Goal: Task Accomplishment & Management: Complete application form

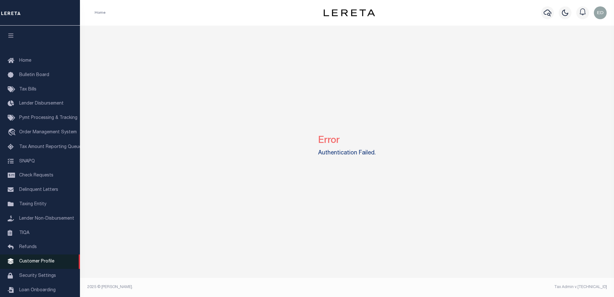
click at [36, 268] on link "Customer Profile" at bounding box center [40, 261] width 80 height 14
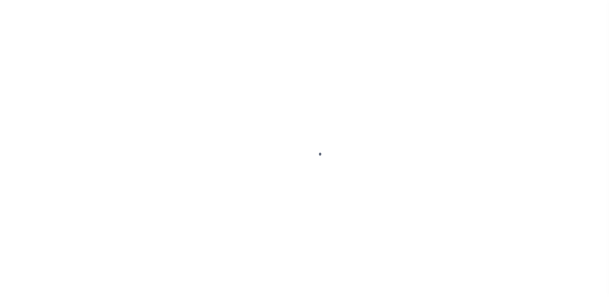
type input "ERR-XY-0038"
type input "[PERSON_NAME]"
select select
type input "08/03/2025"
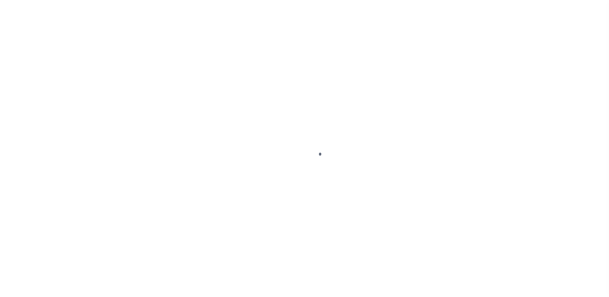
select select "10"
select select "Escrow"
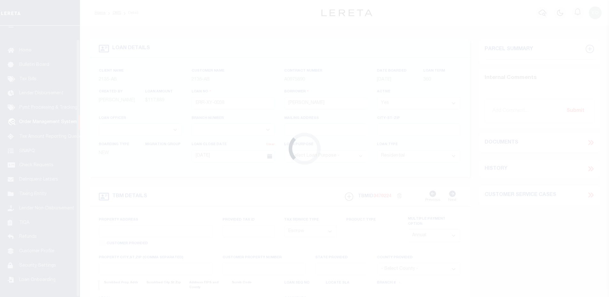
scroll to position [14, 0]
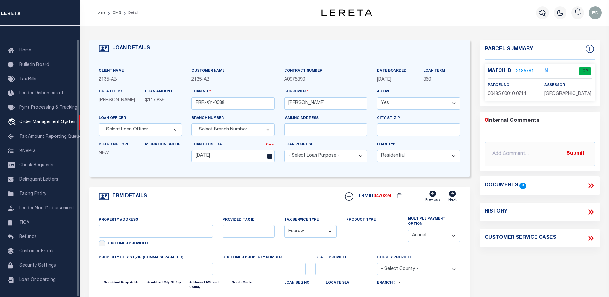
type input "57 STONE ST"
select select
type input "NEWARK NJ 07104-2566"
type input "NJ"
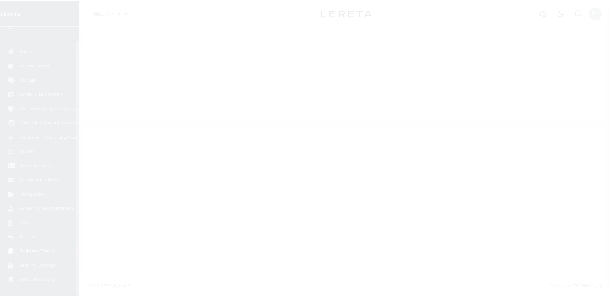
scroll to position [14, 0]
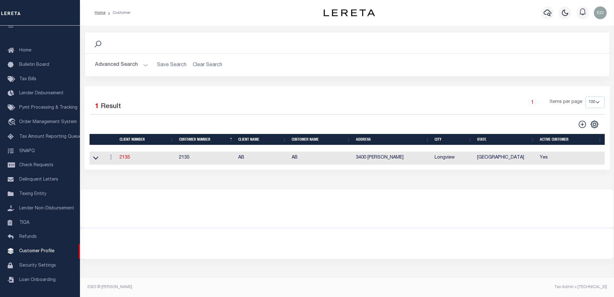
click at [201, 66] on h2 "Advanced Search Save Search Clear Search CustomerSearchGridWrapper_dynamictable…" at bounding box center [347, 65] width 514 height 12
click at [117, 66] on button "Advanced Search" at bounding box center [121, 65] width 53 height 12
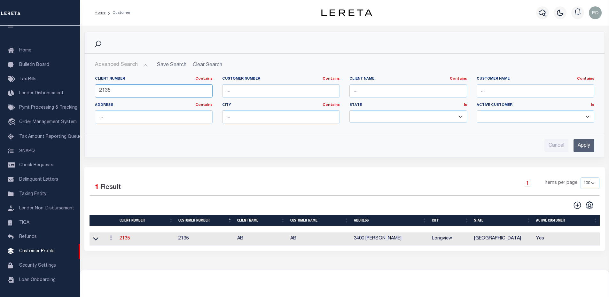
click at [130, 89] on input "2135" at bounding box center [154, 90] width 118 height 13
click at [127, 240] on link "2135" at bounding box center [125, 238] width 10 height 4
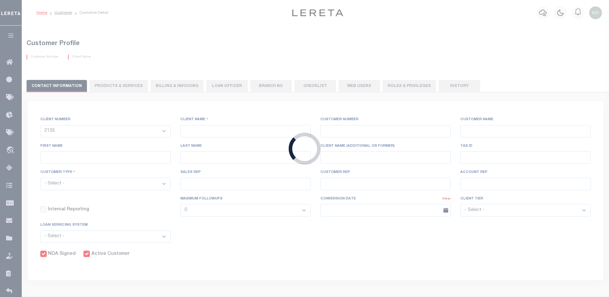
type input "AB"
type input "2135"
type input "AB"
type input "[PERSON_NAME]"
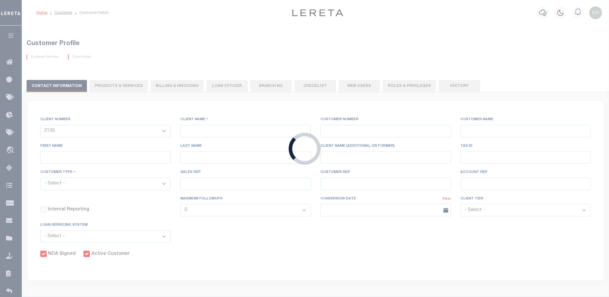
select select "Mixed Portfolio"
type input "[PERSON_NAME]"
select select "FIS"
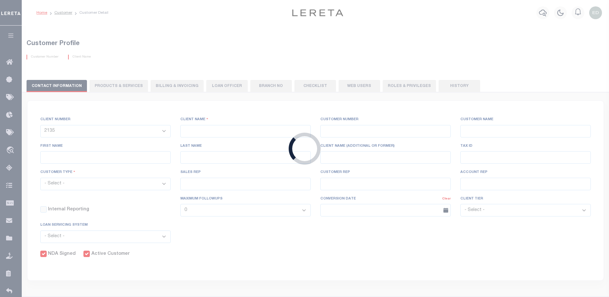
checkbox input "true"
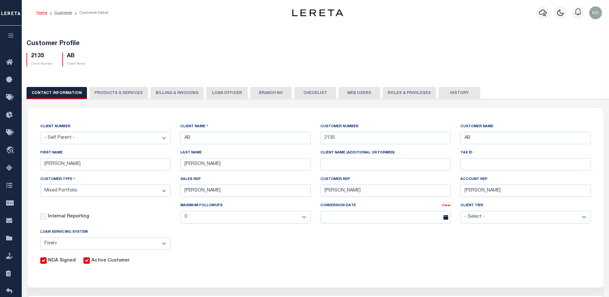
click at [206, 93] on button "LOAN OFFICER" at bounding box center [227, 93] width 42 height 12
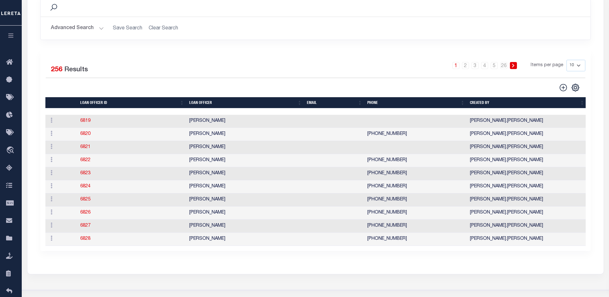
scroll to position [160, 0]
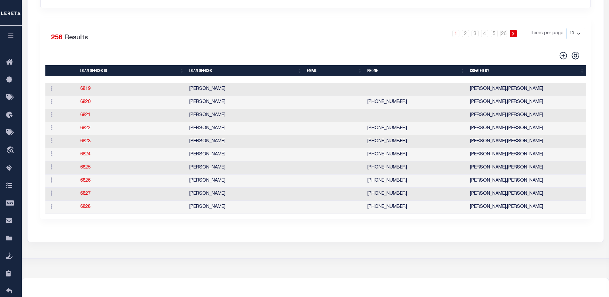
click at [577, 35] on select "10 25 50 100" at bounding box center [575, 34] width 19 height 12
select select "100"
click at [566, 28] on select "10 25 50 100" at bounding box center [575, 34] width 19 height 12
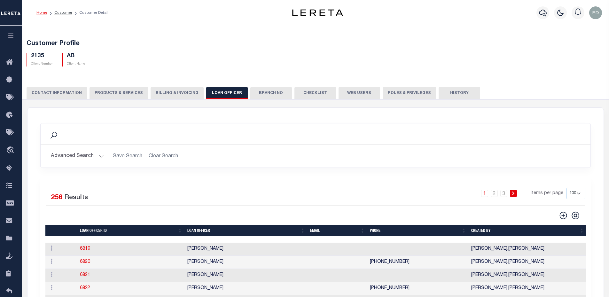
scroll to position [64, 0]
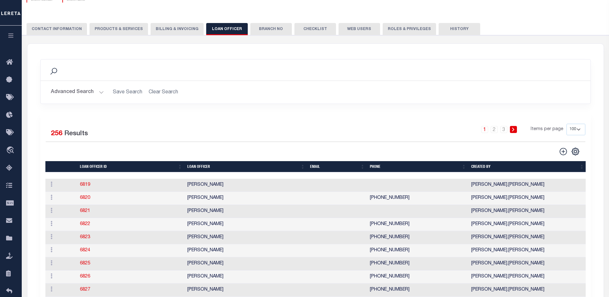
click at [217, 165] on th "LOAN OFFICER" at bounding box center [246, 166] width 123 height 11
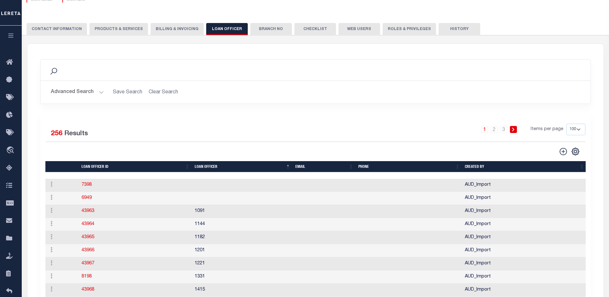
click at [217, 165] on th "LOAN OFFICER" at bounding box center [242, 166] width 101 height 11
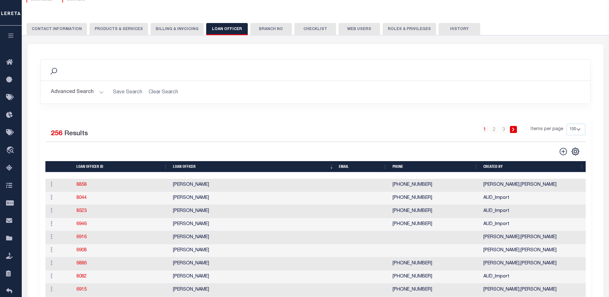
click at [216, 169] on th "LOAN OFFICER" at bounding box center [253, 166] width 166 height 11
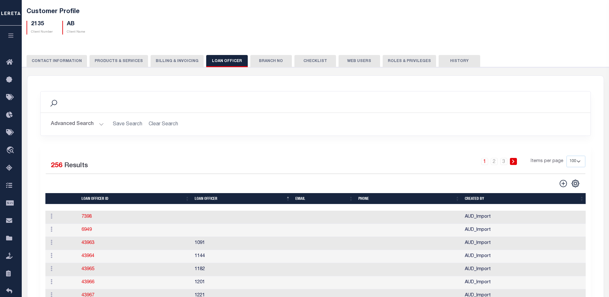
scroll to position [0, 0]
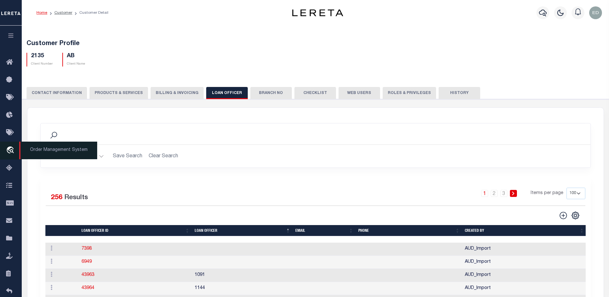
click at [10, 152] on icon "travel_explore" at bounding box center [11, 150] width 10 height 8
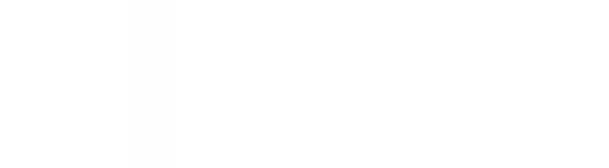
scroll to position [14, 0]
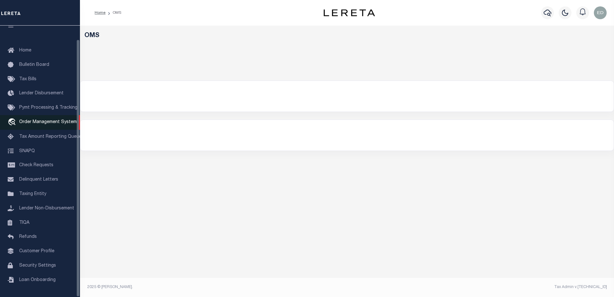
click at [60, 122] on link "travel_explore Order Management System" at bounding box center [40, 122] width 80 height 15
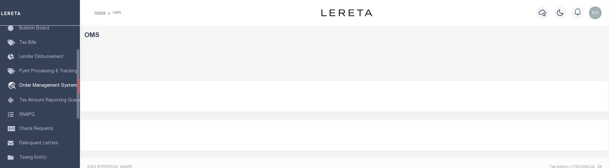
scroll to position [47, 0]
select select "200"
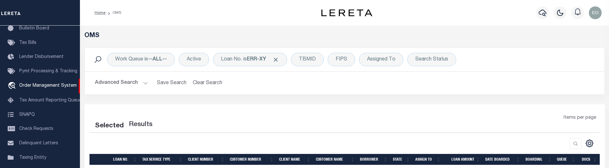
select select "200"
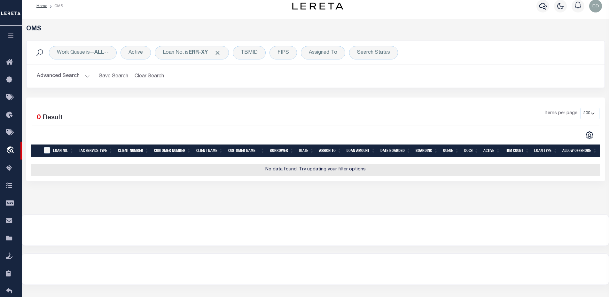
scroll to position [0, 0]
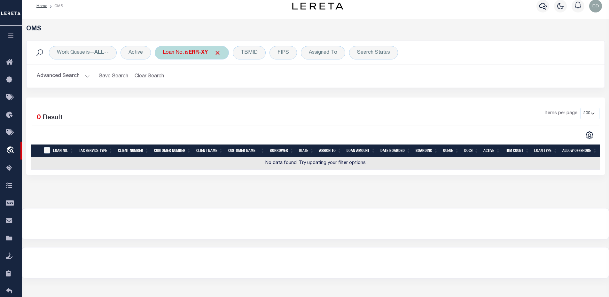
click at [192, 53] on b "ERR-XY" at bounding box center [198, 52] width 19 height 5
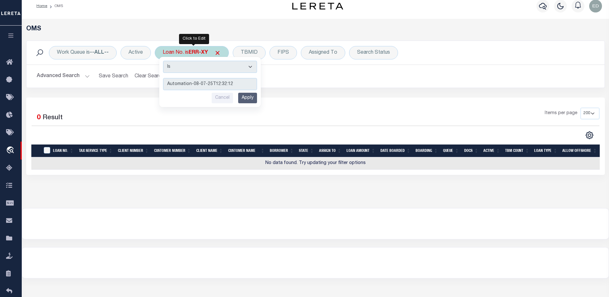
type input "Automation-08-07-25T12:32:12"
click at [251, 97] on input "Apply" at bounding box center [247, 98] width 19 height 11
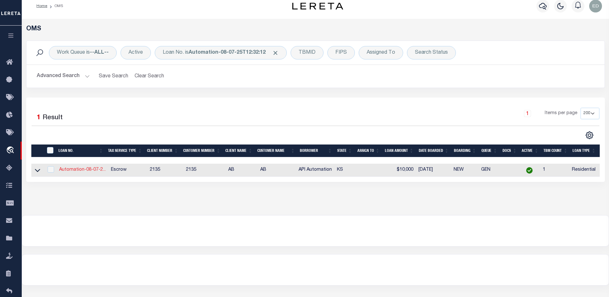
click at [95, 167] on link "Automation-08-07-2..." at bounding box center [82, 169] width 47 height 4
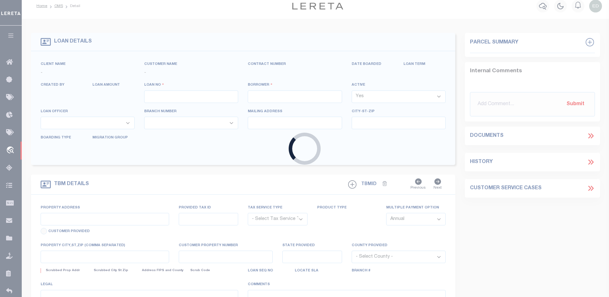
type input "Automation-08-07-25T12:32:12"
type input "API Automation"
select select
type input "2508 9000 RD"
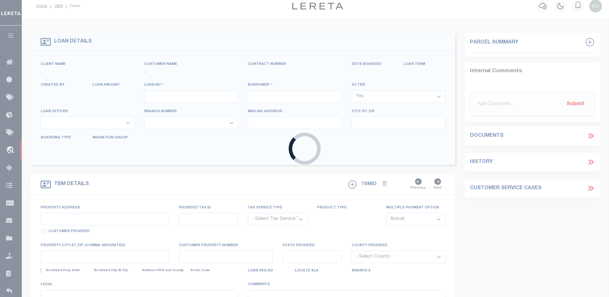
type input "OSWEGO KS 67356-8721"
type input "08/06/2025"
select select "10"
select select "Escrow"
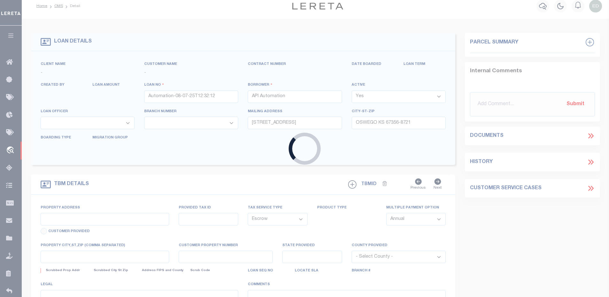
scroll to position [4, 0]
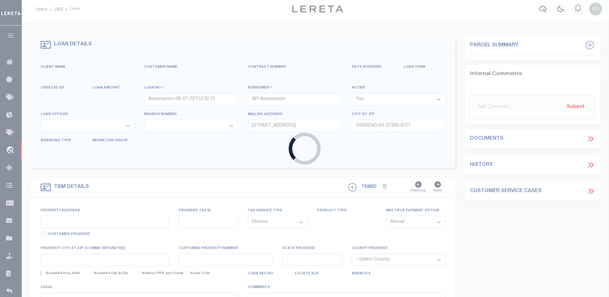
select select "2586"
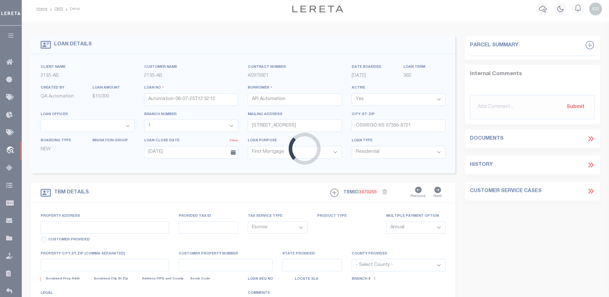
scroll to position [0, 0]
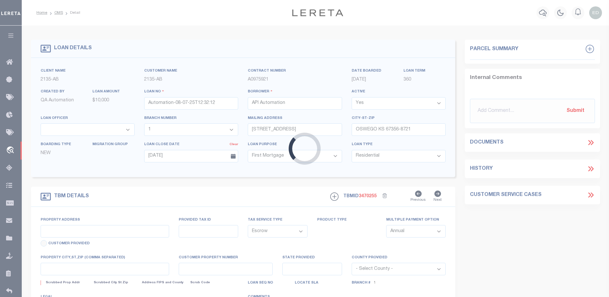
select select "43963"
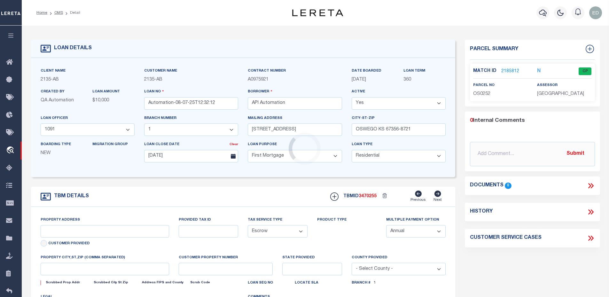
type input "2508 9000 RD"
type input "100"
type input "OSWEGO KS 67356"
type input "KS"
select select
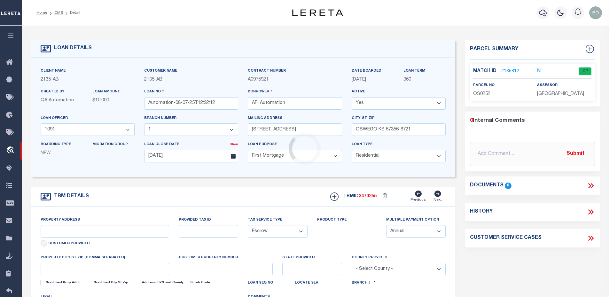
type textarea "This is a test legal description"
select select "2"
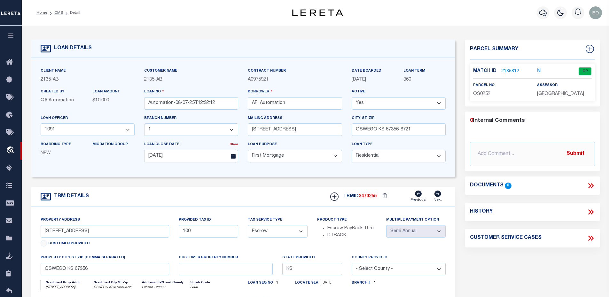
click at [109, 128] on select "- Select Loan Officer - 1091 1144 1182 1201 1221 1331 1415 1436 1438 1461 1502 …" at bounding box center [88, 129] width 94 height 12
click at [73, 128] on select "- Select Loan Officer - 1091 1144 1182 1201 1221 1331 1415 1436 1438 1461 1502 …" at bounding box center [88, 129] width 94 height 12
click at [81, 133] on select "- Select Loan Officer - 1091 1144 1182 1201 1221 1331 1415 1436 1438 1461 1502 …" at bounding box center [88, 129] width 94 height 12
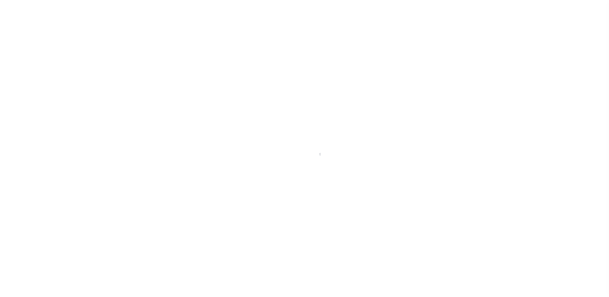
select select "2586"
select select "10"
select select "Escrow"
select select "2"
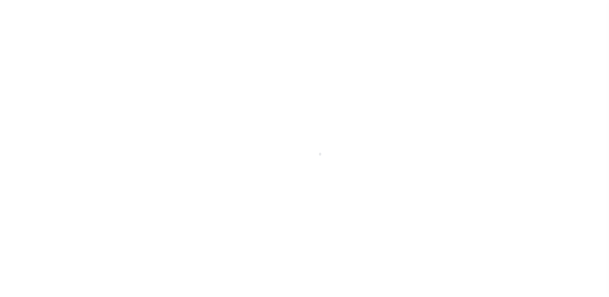
scroll to position [14, 0]
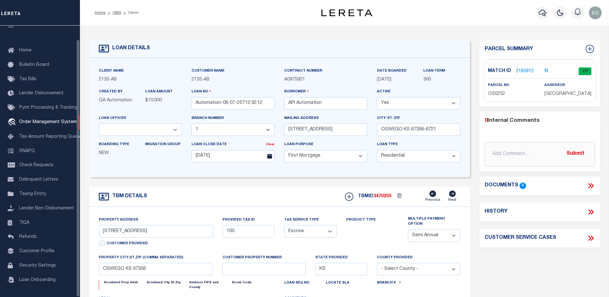
select select "43963"
select select
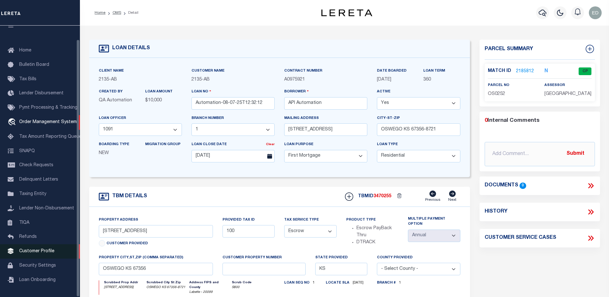
click at [39, 249] on span "Customer Profile" at bounding box center [36, 251] width 35 height 4
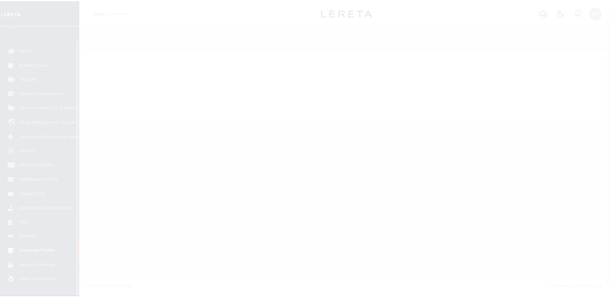
scroll to position [14, 0]
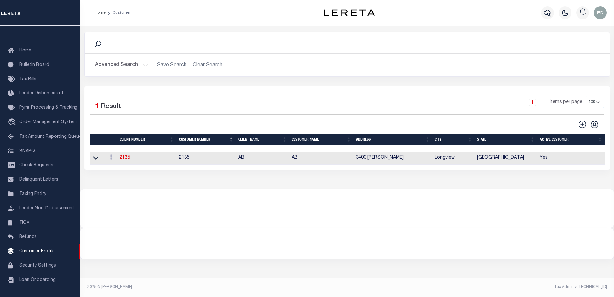
click at [125, 161] on td "2135" at bounding box center [146, 157] width 59 height 13
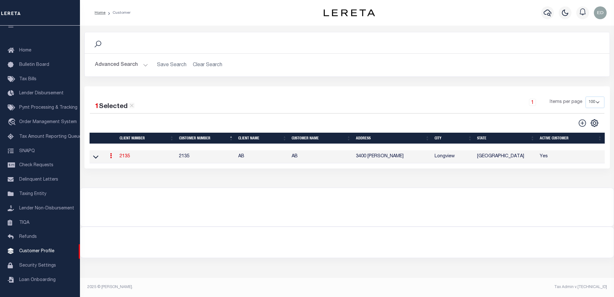
click at [125, 158] on link "2135" at bounding box center [125, 156] width 10 height 4
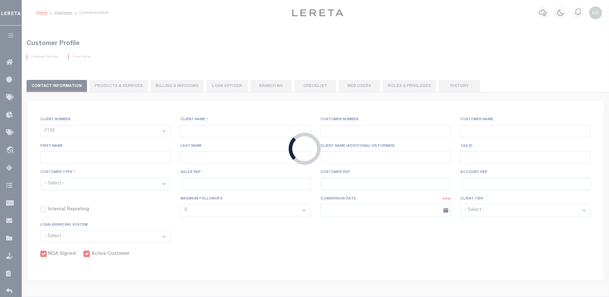
type input "AB"
type input "2135"
type input "AB"
type input "[PERSON_NAME]"
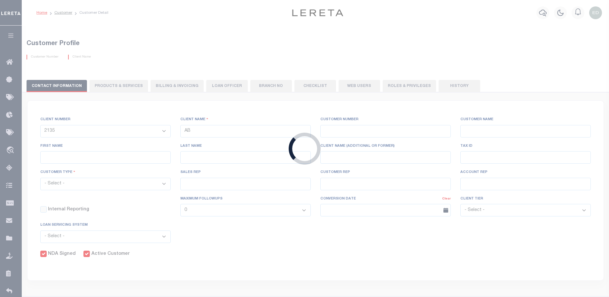
select select "Mixed Portfolio"
type input "[PERSON_NAME]"
select select "FIS"
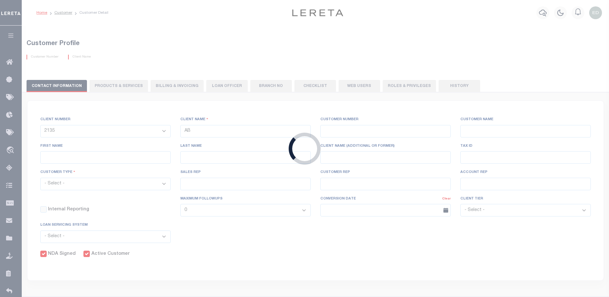
checkbox input "true"
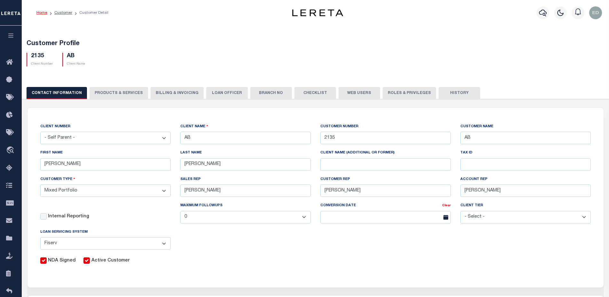
click at [227, 94] on button "LOAN OFFICER" at bounding box center [227, 93] width 42 height 12
select select "100"
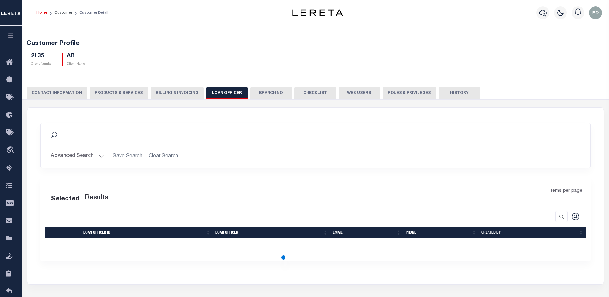
scroll to position [32, 0]
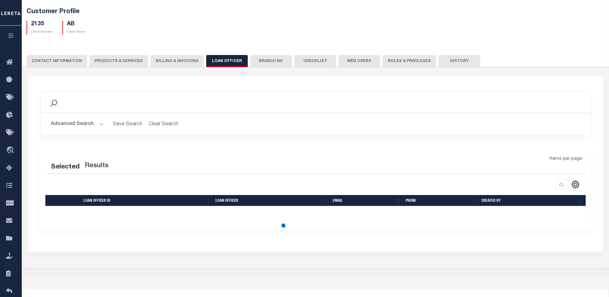
select select "100"
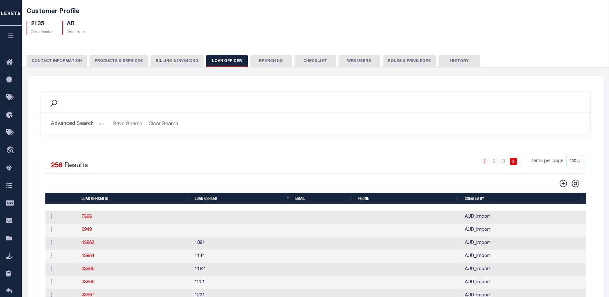
scroll to position [96, 0]
